Goal: Complete application form

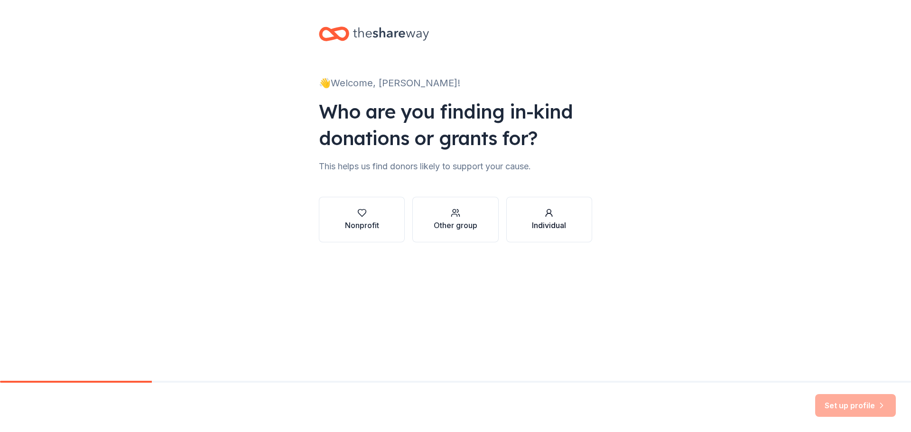
click at [539, 216] on div "button" at bounding box center [549, 212] width 34 height 9
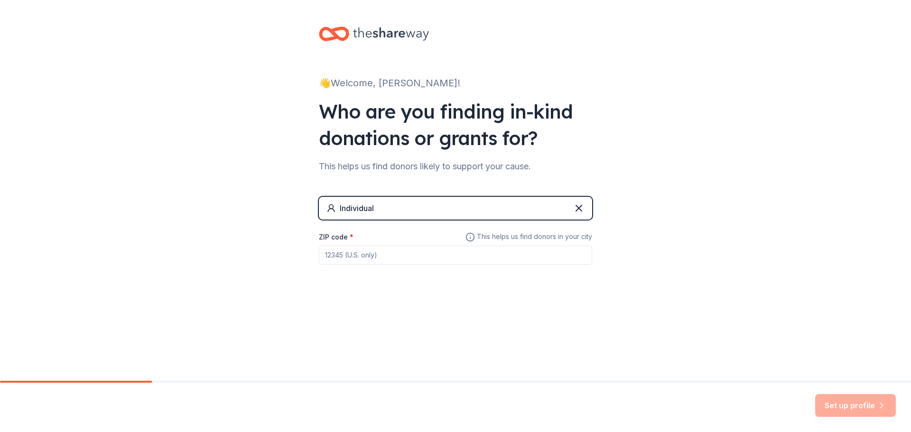
click at [389, 252] on input "ZIP code *" at bounding box center [455, 255] width 273 height 19
click at [601, 288] on div "👋 Welcome, [PERSON_NAME]! Who are you finding in-kind donations or grants for? …" at bounding box center [456, 164] width 304 height 329
click at [559, 256] on input "92545" at bounding box center [455, 255] width 273 height 19
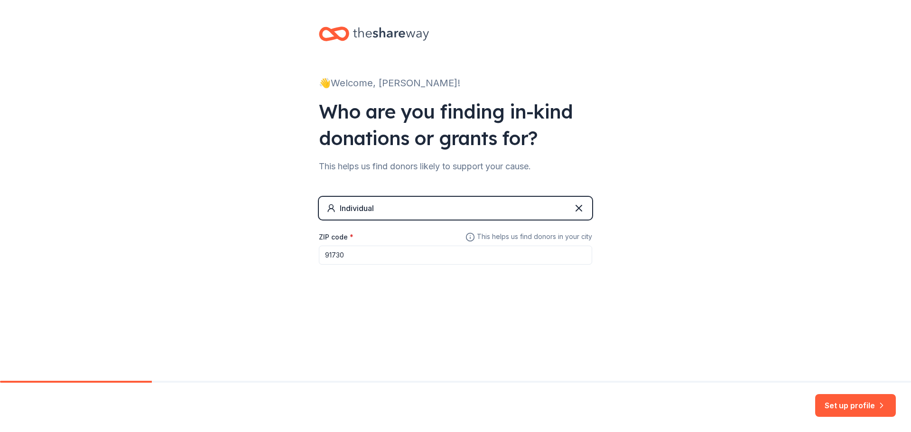
type input "91730"
click at [849, 400] on button "Set up profile" at bounding box center [855, 405] width 81 height 23
drag, startPoint x: 154, startPoint y: 384, endPoint x: 358, endPoint y: 344, distance: 207.9
click at [243, 372] on div "👋 Welcome, [PERSON_NAME]! Who are you finding in-kind donations or grants for? …" at bounding box center [455, 216] width 911 height 432
click at [575, 209] on icon at bounding box center [578, 208] width 11 height 11
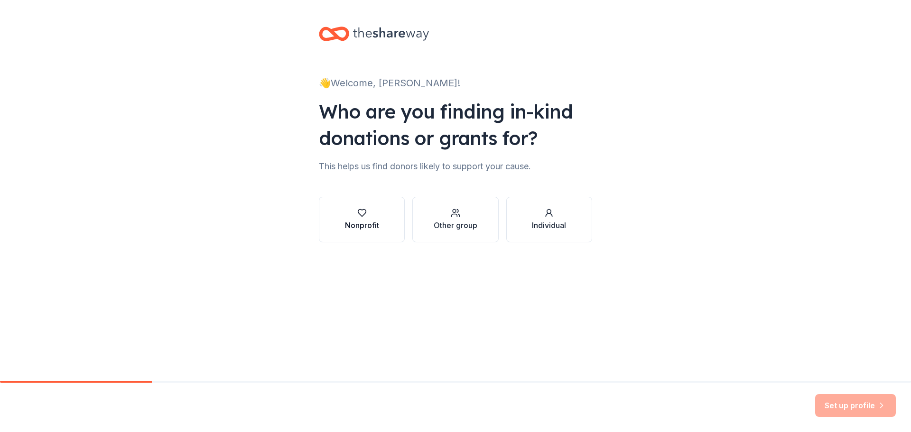
click at [356, 219] on div "Nonprofit" at bounding box center [362, 219] width 34 height 23
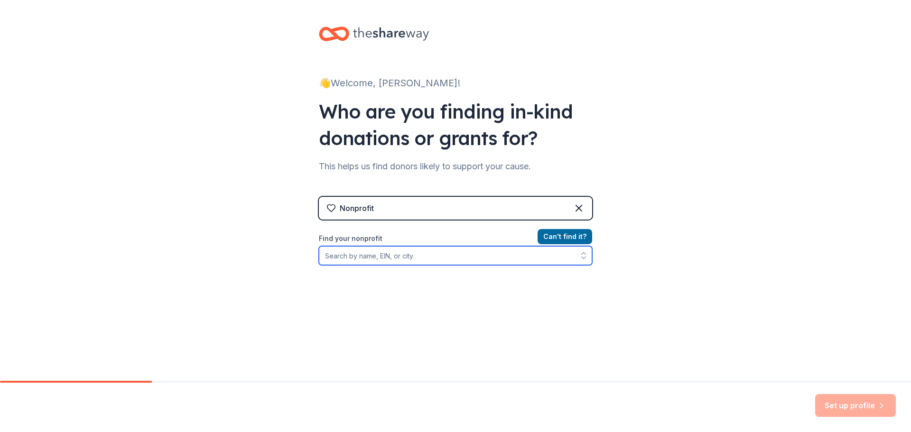
click at [410, 256] on input "Find your nonprofit" at bounding box center [455, 255] width 273 height 19
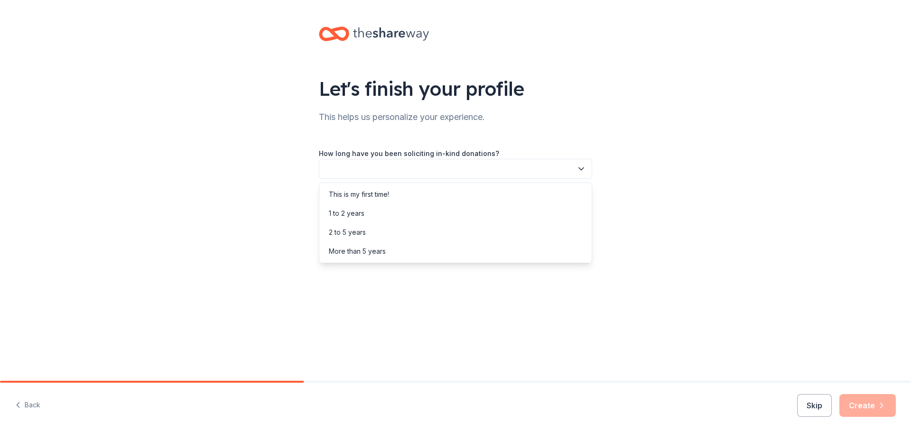
click at [524, 165] on button "button" at bounding box center [455, 169] width 273 height 20
click at [589, 114] on div "Let's finish your profile This helps us personalize your experience. How long h…" at bounding box center [456, 133] width 304 height 267
